Goal: Task Accomplishment & Management: Complete application form

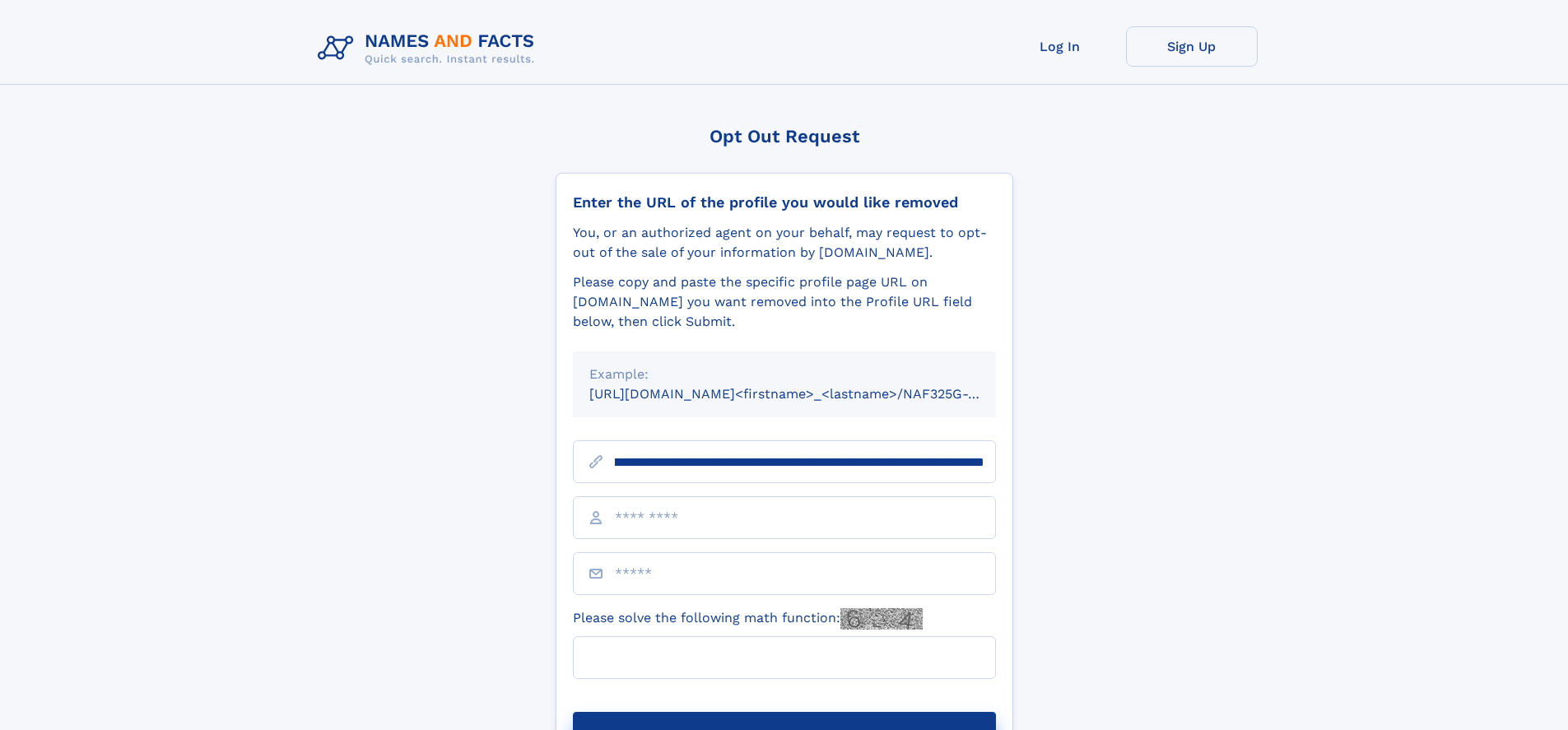
scroll to position [0, 189]
type input "**********"
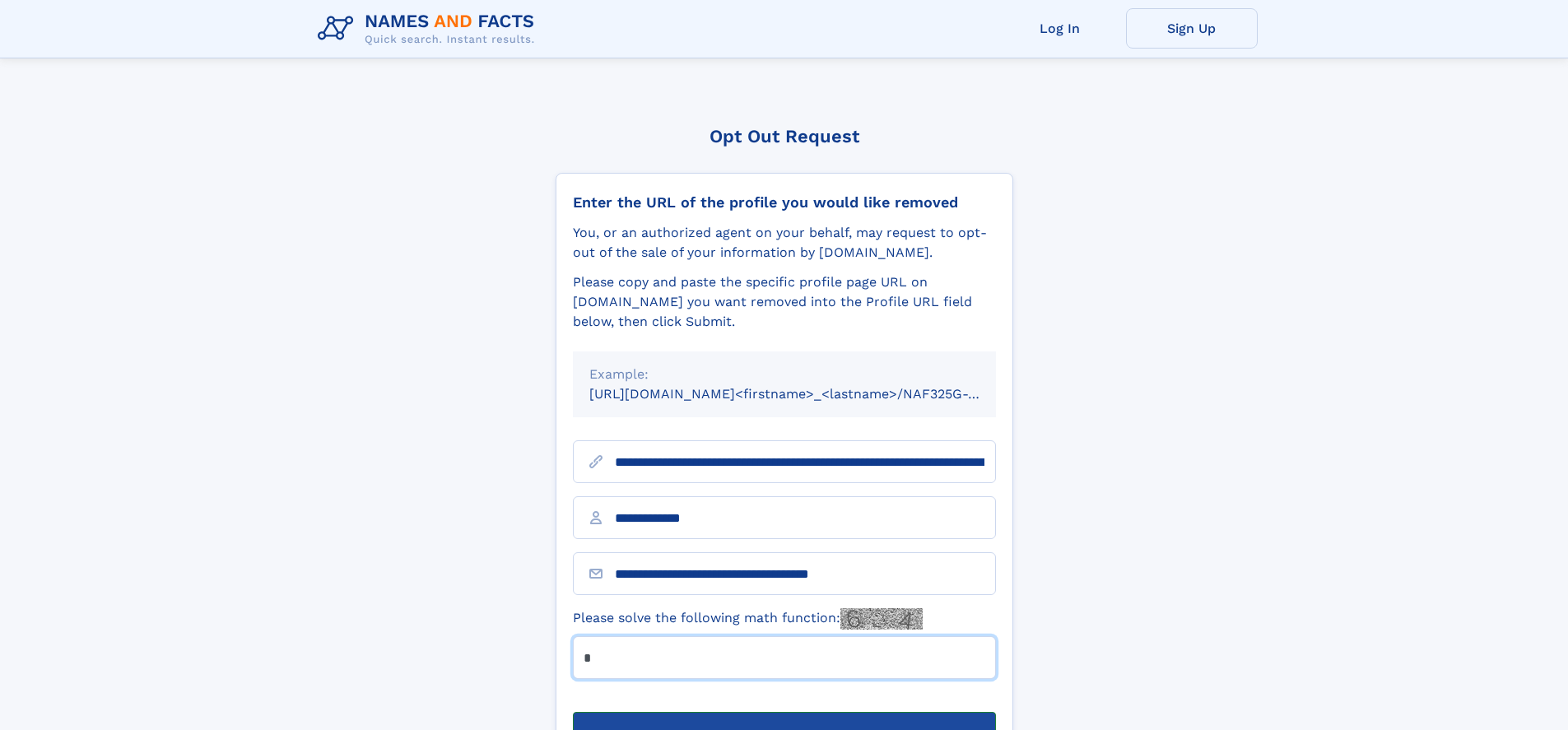
type input "*"
click at [784, 713] on button "Submit Opt Out Request" at bounding box center [784, 739] width 423 height 53
